Goal: Transaction & Acquisition: Purchase product/service

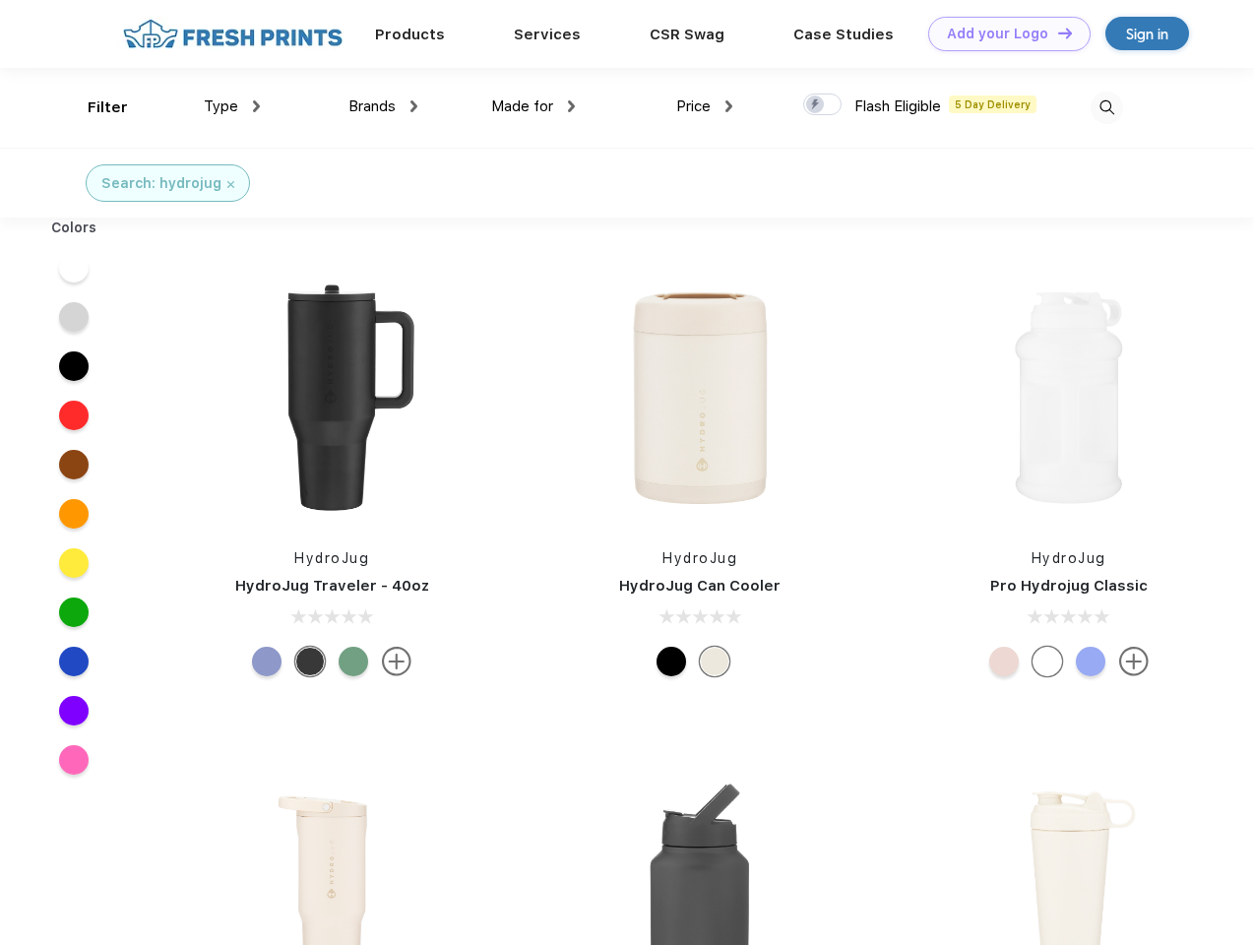
scroll to position [1, 0]
click at [1002, 33] on link "Add your Logo Design Tool" at bounding box center [1009, 34] width 162 height 34
click at [94, 107] on div "Filter" at bounding box center [108, 107] width 40 height 23
click at [232, 106] on span "Type" at bounding box center [221, 106] width 34 height 18
click at [383, 106] on span "Brands" at bounding box center [371, 106] width 47 height 18
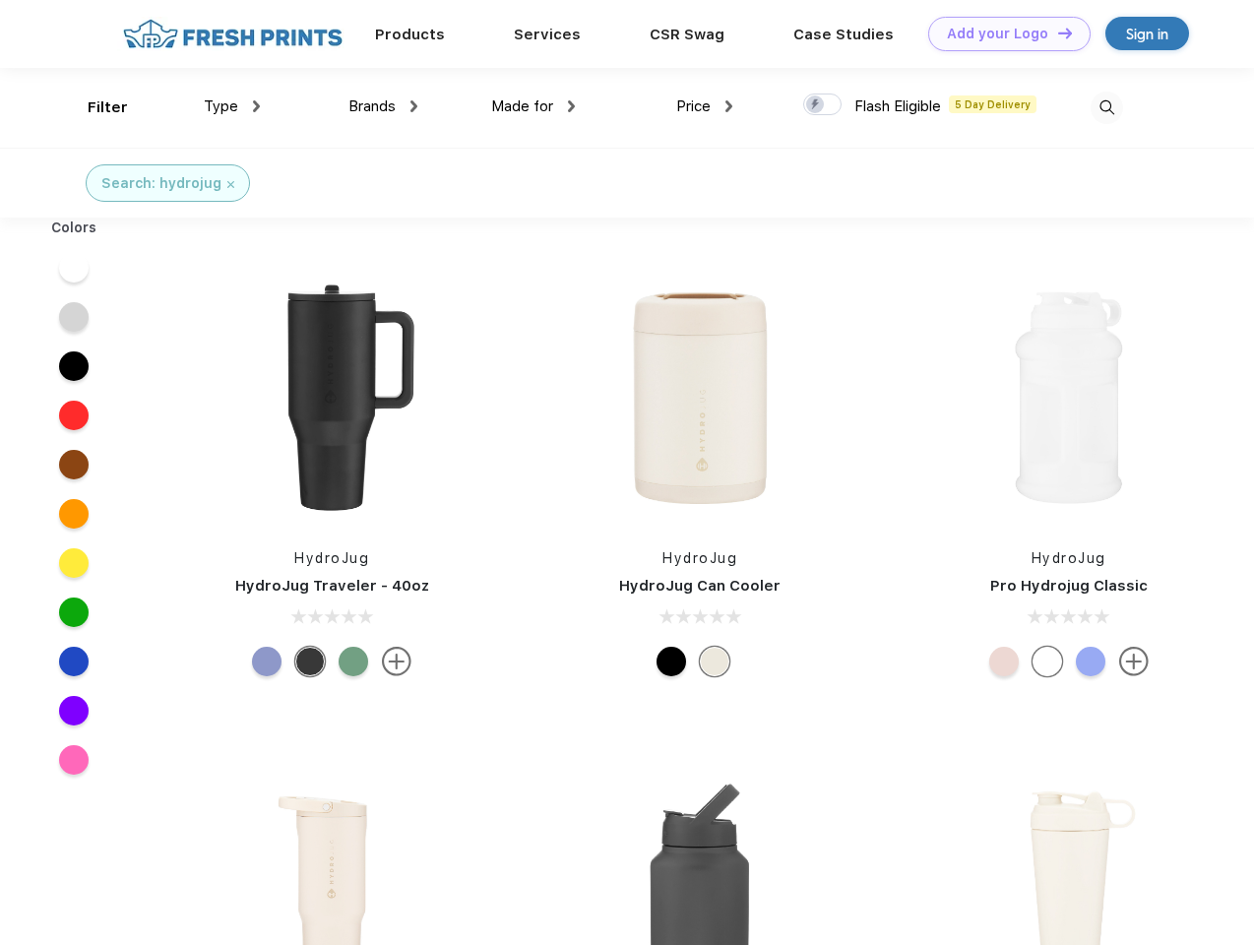
click at [533, 106] on span "Made for" at bounding box center [522, 106] width 62 height 18
click at [705, 106] on span "Price" at bounding box center [693, 106] width 34 height 18
click at [823, 105] on div at bounding box center [822, 104] width 38 height 22
click at [816, 105] on input "checkbox" at bounding box center [809, 98] width 13 height 13
click at [1106, 107] on img at bounding box center [1106, 108] width 32 height 32
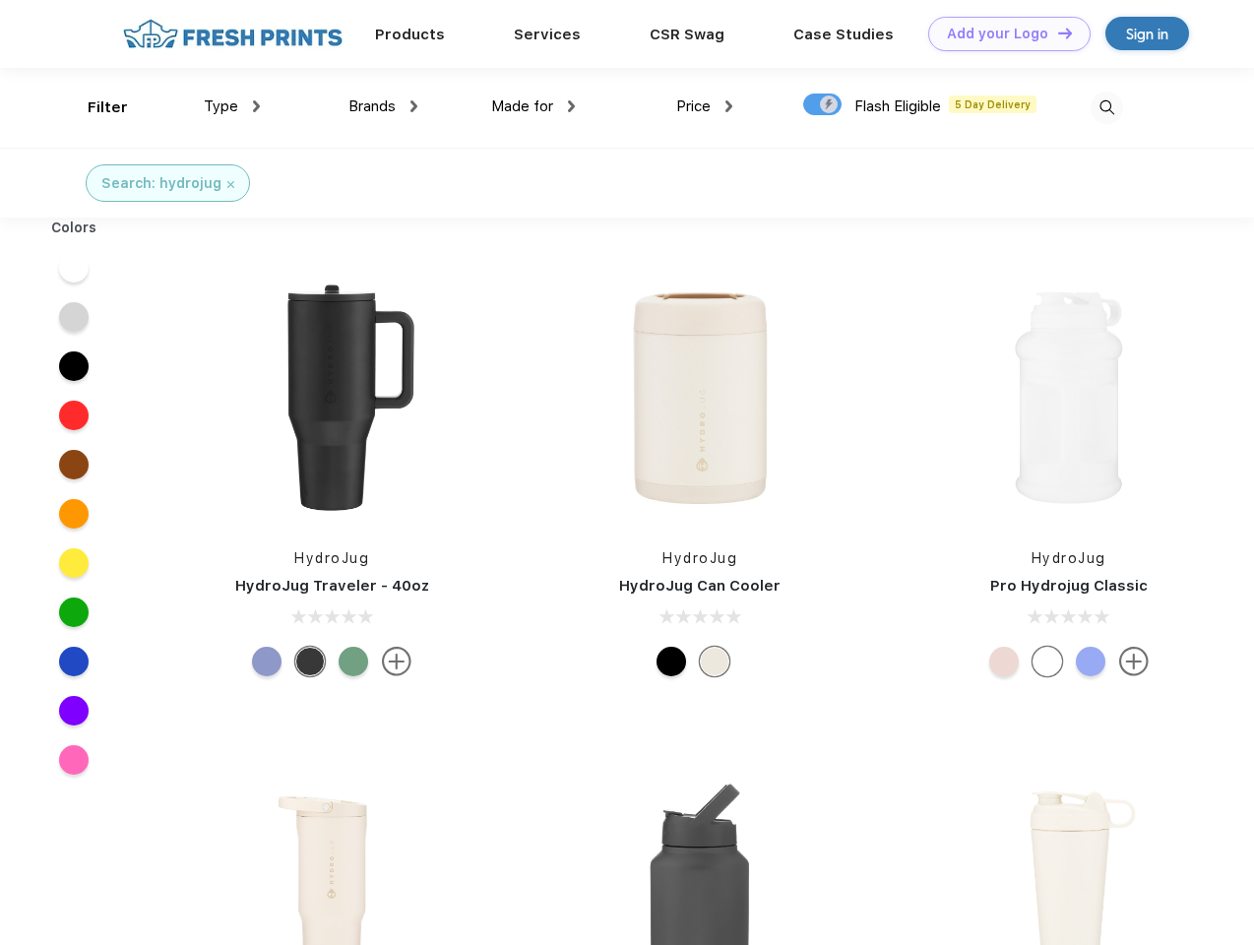
click at [74, 268] on div at bounding box center [74, 267] width 76 height 49
click at [74, 317] on div at bounding box center [74, 316] width 76 height 49
